Goal: Task Accomplishment & Management: Use online tool/utility

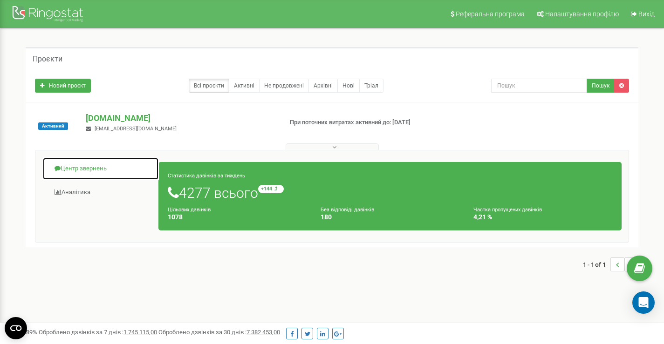
click at [74, 171] on link "Центр звернень" at bounding box center [100, 168] width 116 height 23
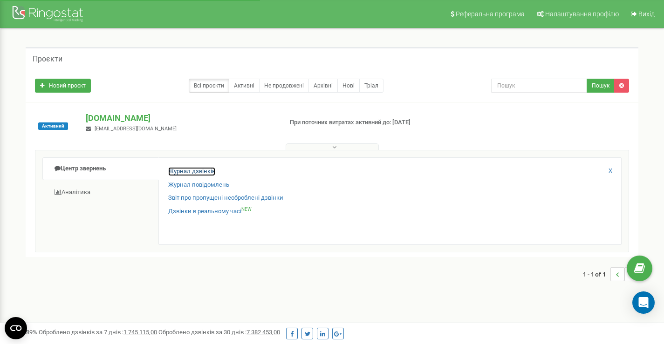
click at [189, 171] on link "Журнал дзвінків" at bounding box center [191, 171] width 47 height 9
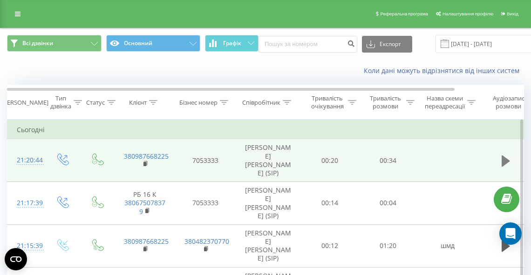
click at [503, 156] on icon at bounding box center [506, 161] width 8 height 11
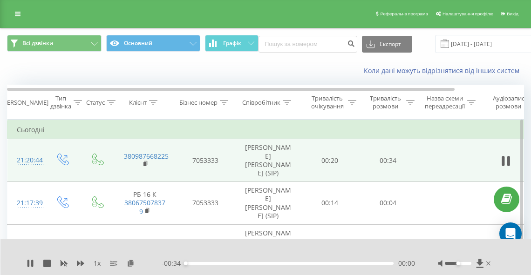
click at [308, 264] on div "00:00" at bounding box center [289, 263] width 208 height 3
click at [25, 262] on div "1 x - 00:12 00:21 00:21" at bounding box center [265, 257] width 531 height 36
click at [28, 266] on icon at bounding box center [28, 263] width 2 height 7
click at [28, 266] on icon at bounding box center [30, 263] width 6 height 7
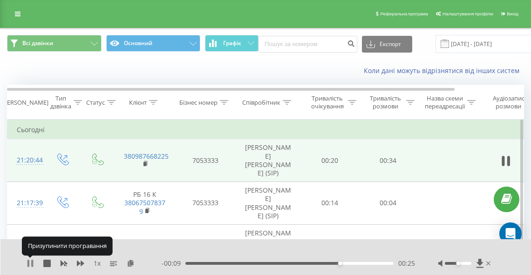
click at [27, 263] on icon at bounding box center [30, 263] width 7 height 7
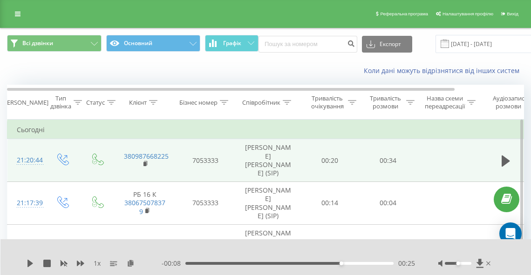
click at [27, 263] on icon at bounding box center [30, 263] width 7 height 7
click at [465, 265] on div at bounding box center [458, 263] width 27 height 3
click at [349, 263] on div "00:29" at bounding box center [289, 263] width 208 height 3
click at [337, 264] on div "00:25" at bounding box center [289, 263] width 208 height 3
click at [27, 264] on icon at bounding box center [30, 263] width 7 height 7
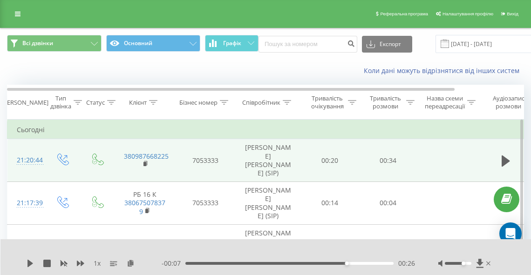
click at [27, 264] on icon at bounding box center [30, 263] width 7 height 7
click at [468, 265] on div at bounding box center [465, 263] width 55 height 9
click at [466, 263] on div at bounding box center [458, 263] width 27 height 3
click at [27, 265] on icon at bounding box center [30, 263] width 7 height 7
click at [344, 259] on div "1 x - 00:03 00:30 00:30" at bounding box center [265, 257] width 531 height 36
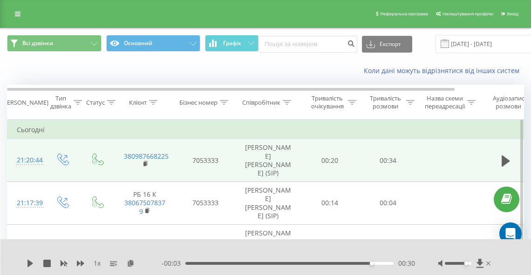
click at [341, 261] on div "- 00:03 00:30 00:30" at bounding box center [288, 263] width 253 height 9
click at [341, 263] on div "00:30" at bounding box center [289, 263] width 208 height 3
click at [27, 265] on icon at bounding box center [30, 263] width 7 height 7
click at [342, 265] on div "00:27" at bounding box center [289, 263] width 208 height 3
click at [339, 263] on div "00:25" at bounding box center [289, 263] width 208 height 3
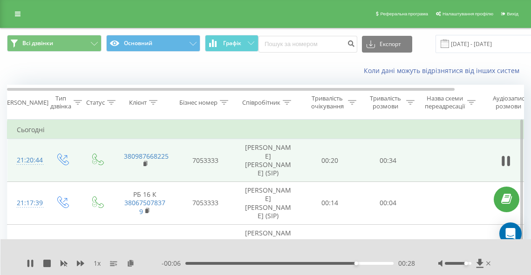
click at [339, 263] on div "00:28" at bounding box center [289, 263] width 208 height 3
